Goal: Task Accomplishment & Management: Use online tool/utility

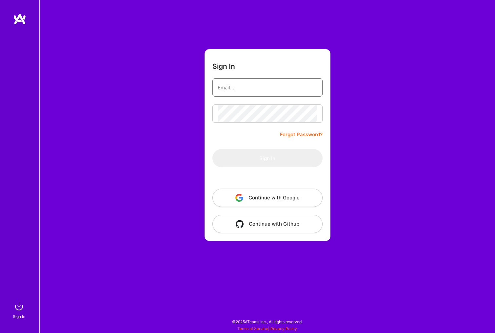
click at [261, 90] on input "email" at bounding box center [268, 87] width 100 height 17
click at [244, 89] on input "email" at bounding box center [268, 87] width 100 height 17
type input "mateusz.cytrowski@gmail.com"
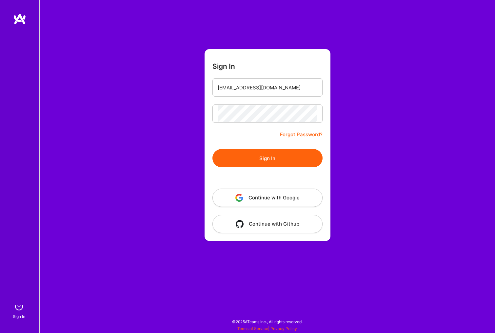
click at [252, 154] on button "Sign In" at bounding box center [267, 158] width 110 height 18
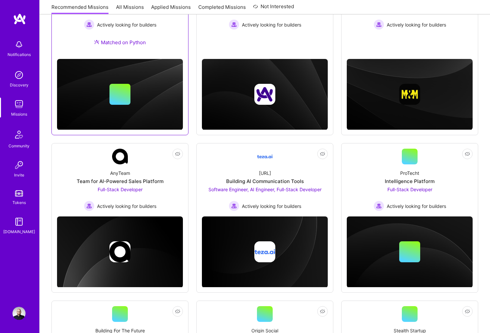
scroll to position [50, 0]
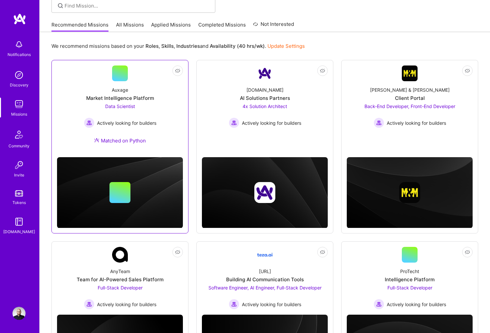
click at [147, 99] on div "Market Intelligence Platform" at bounding box center [120, 98] width 68 height 7
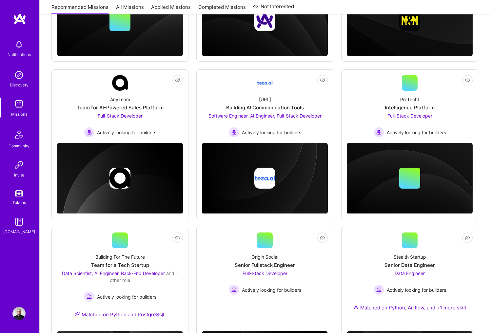
scroll to position [313, 0]
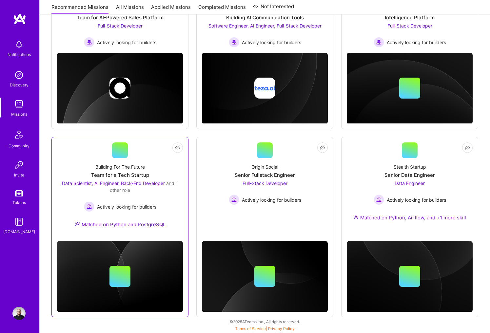
click at [157, 167] on div "Building For The Future Team for a Tech Startup Data Scientist, AI Engineer, Ba…" at bounding box center [120, 197] width 126 height 78
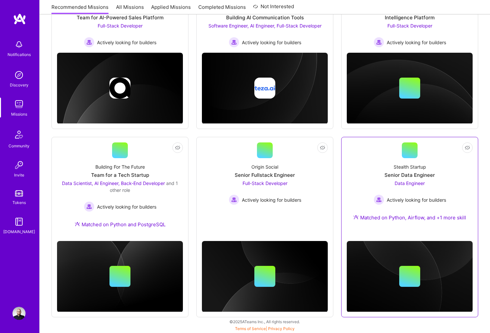
click at [364, 169] on div "Stealth Startup Senior Data Engineer Data Engineer Actively looking for builder…" at bounding box center [410, 193] width 126 height 71
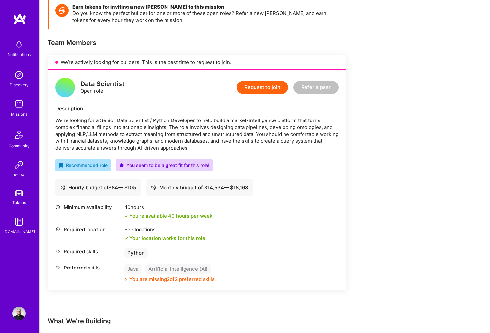
scroll to position [98, 0]
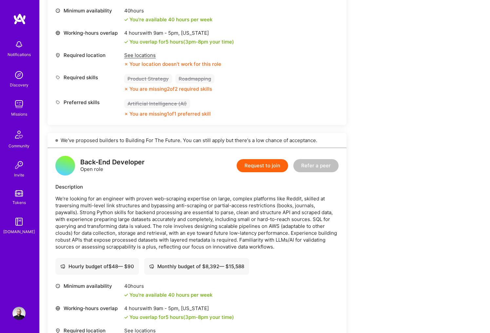
scroll to position [885, 0]
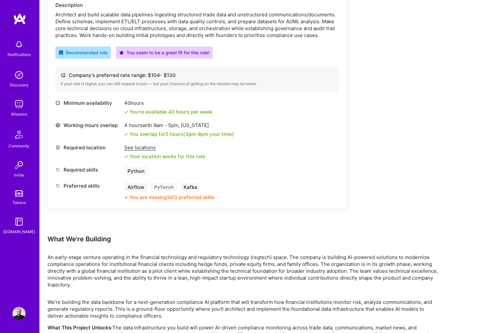
scroll to position [164, 0]
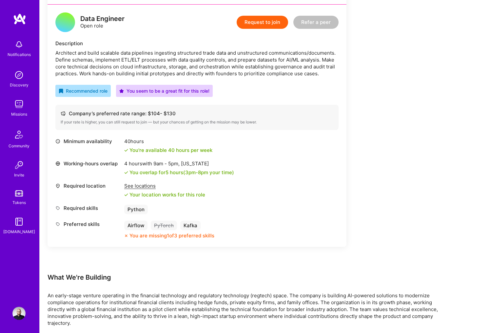
click at [384, 166] on div "Earn tokens for inviting a new [PERSON_NAME] to this mission Do you know the pe…" at bounding box center [244, 219] width 393 height 575
